Goal: Task Accomplishment & Management: Use online tool/utility

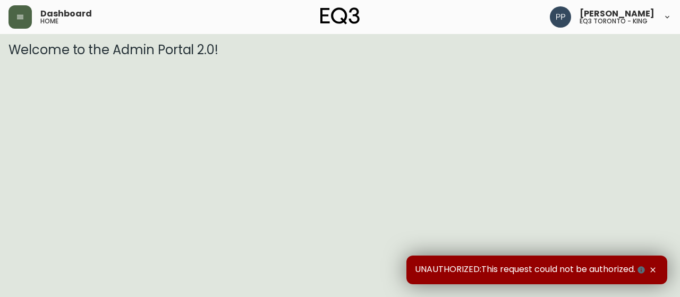
click at [20, 22] on button "button" at bounding box center [20, 16] width 23 height 23
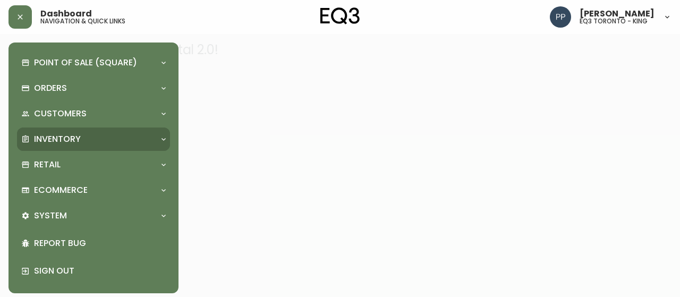
click at [50, 136] on p "Inventory" at bounding box center [57, 139] width 47 height 12
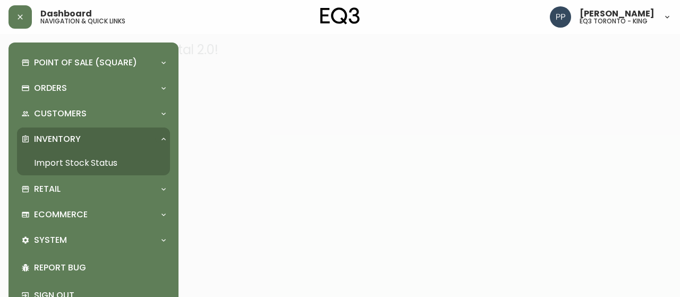
click at [90, 163] on link "Import Stock Status" at bounding box center [93, 163] width 153 height 24
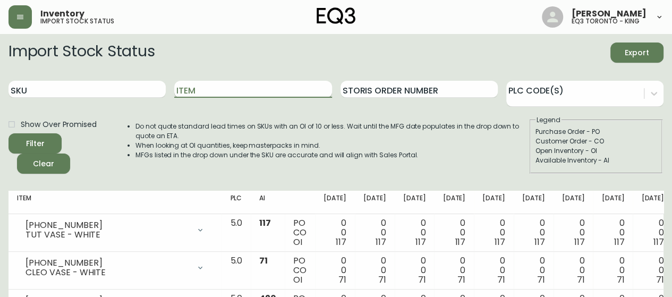
click at [242, 92] on input "Item" at bounding box center [252, 89] width 157 height 17
type input "[GEOGRAPHIC_DATA]"
click at [9, 133] on button "Filter" at bounding box center [35, 143] width 53 height 20
